Goal: Task Accomplishment & Management: Use online tool/utility

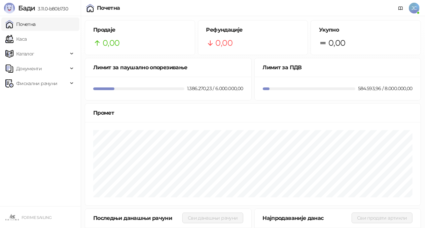
click at [57, 150] on ul "Почетна [PERSON_NAME] Документи Фискални рачуни" at bounding box center [40, 111] width 81 height 190
click at [29, 70] on span "Документи" at bounding box center [29, 68] width 26 height 13
click at [33, 85] on link "КПО књига" at bounding box center [26, 83] width 37 height 13
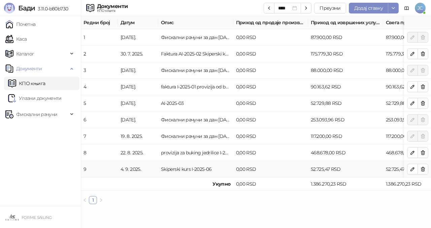
click at [350, 167] on td "52.725,47 RSD" at bounding box center [345, 169] width 75 height 16
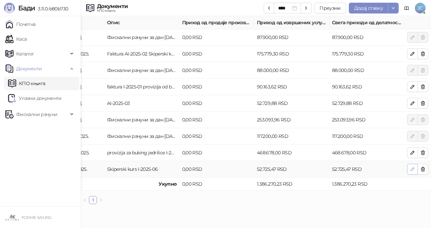
click at [409, 169] on icon "button" at bounding box center [411, 168] width 5 height 5
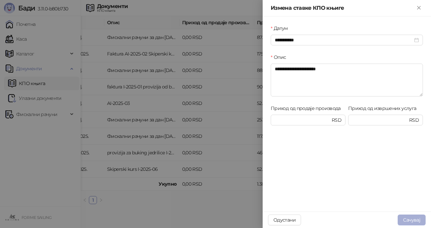
click at [415, 220] on button "Сачувај" at bounding box center [411, 220] width 28 height 11
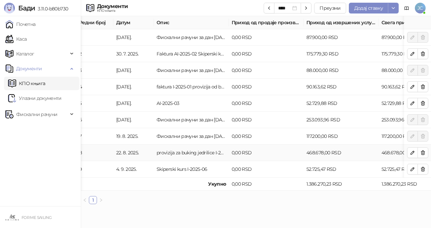
scroll to position [0, 5]
click at [34, 101] on link "Улазни документи" at bounding box center [34, 97] width 53 height 13
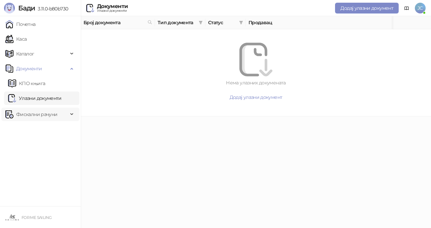
click at [33, 115] on span "Фискални рачуни" at bounding box center [36, 114] width 41 height 13
click at [34, 132] on link "Издати рачуни" at bounding box center [30, 128] width 45 height 13
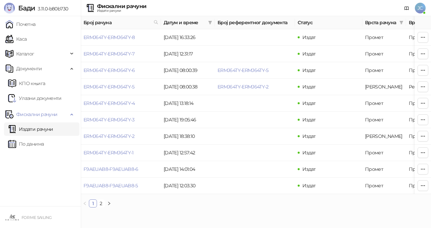
click at [28, 164] on ul "Почетна Каса Каталог Документи КПО књига Улазни документи Фискални рачуни Издат…" at bounding box center [40, 111] width 81 height 190
click at [24, 27] on link "Почетна" at bounding box center [20, 23] width 30 height 13
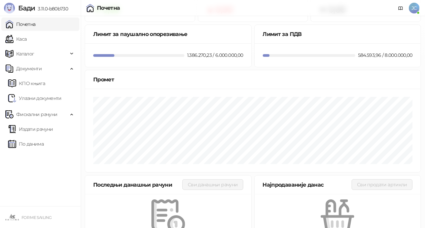
scroll to position [34, 0]
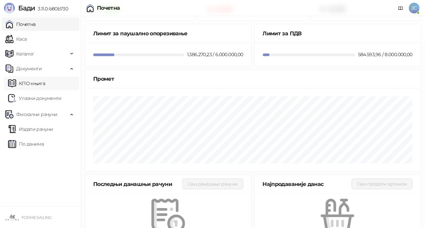
click at [27, 83] on link "КПО књига" at bounding box center [26, 83] width 37 height 13
